Goal: Transaction & Acquisition: Purchase product/service

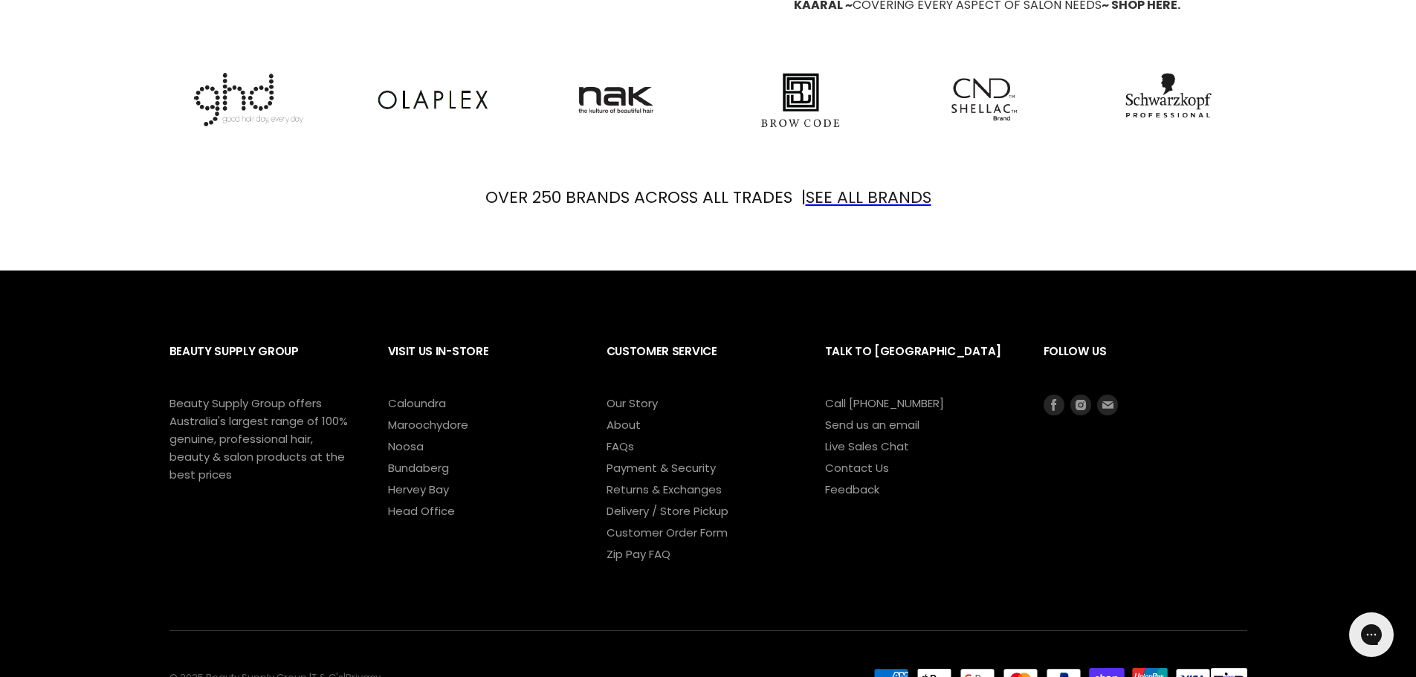
scroll to position [1700, 0]
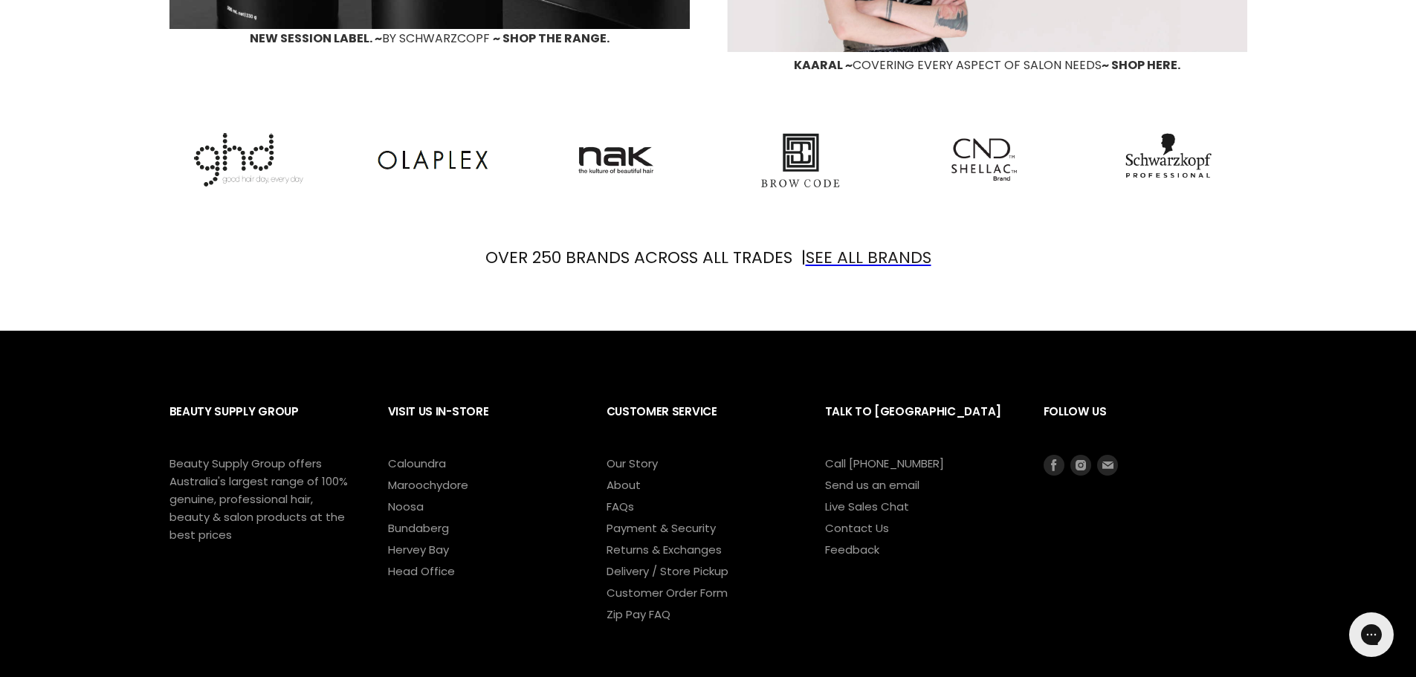
click at [789, 172] on img "Main content" at bounding box center [800, 160] width 79 height 54
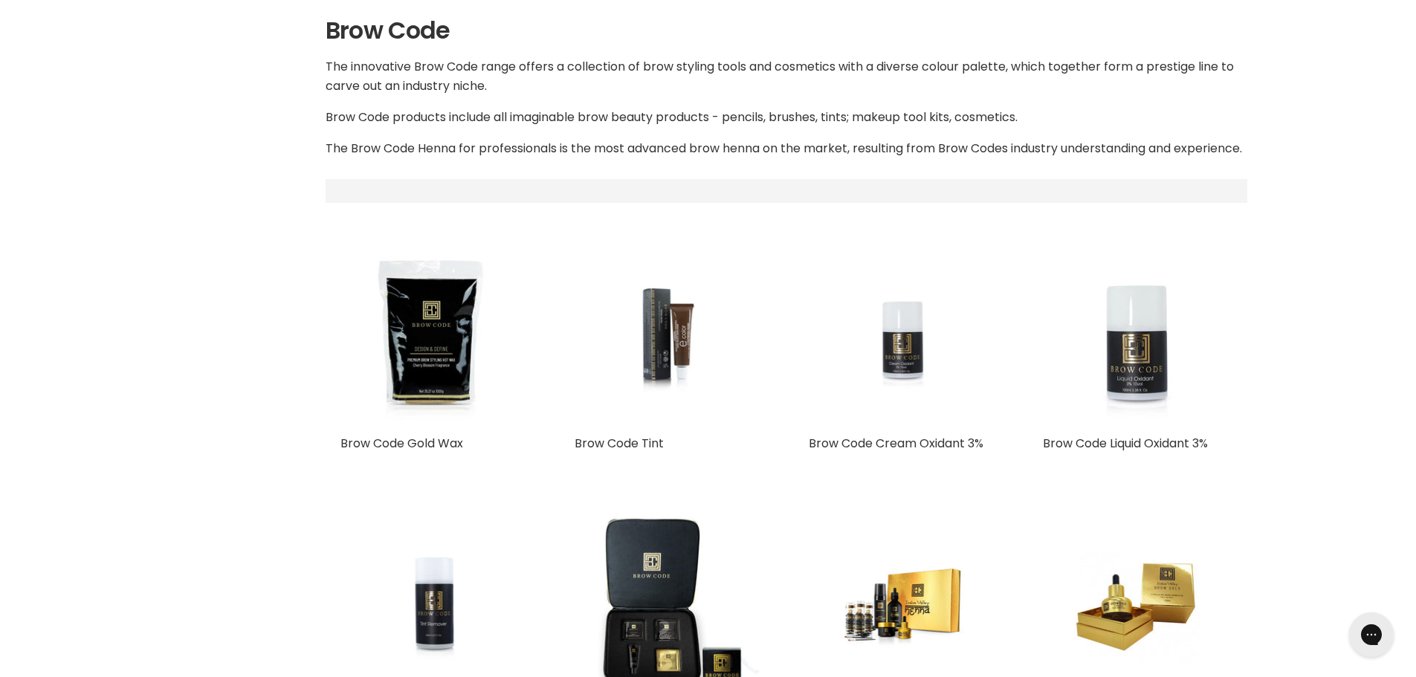
select select "manual"
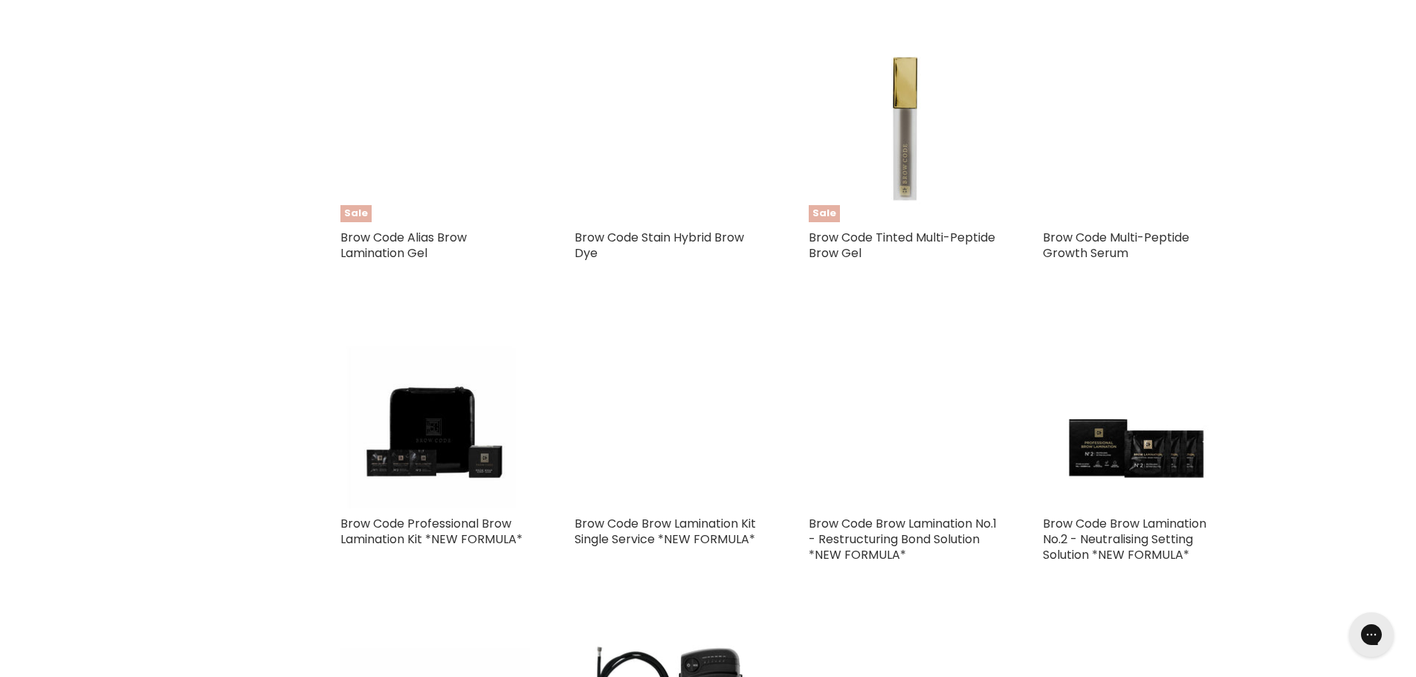
scroll to position [3195, 0]
